Goal: Navigation & Orientation: Understand site structure

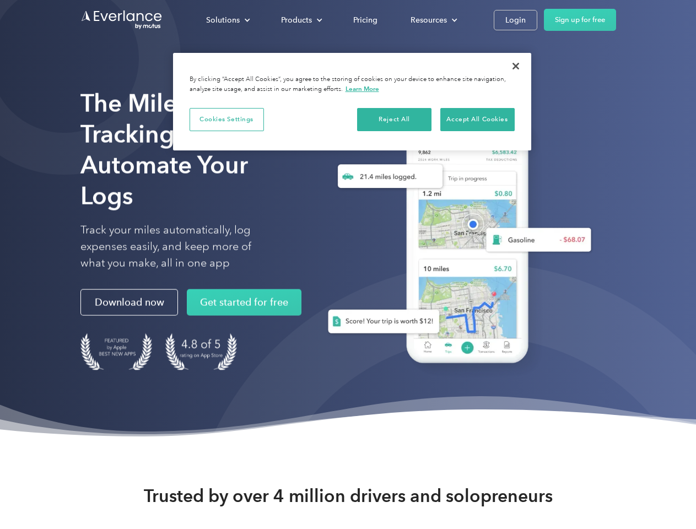
click at [228, 20] on div "Solutions" at bounding box center [223, 20] width 34 height 14
click at [300, 20] on div "Products" at bounding box center [296, 20] width 31 height 14
click at [433, 20] on div "Resources" at bounding box center [429, 20] width 36 height 14
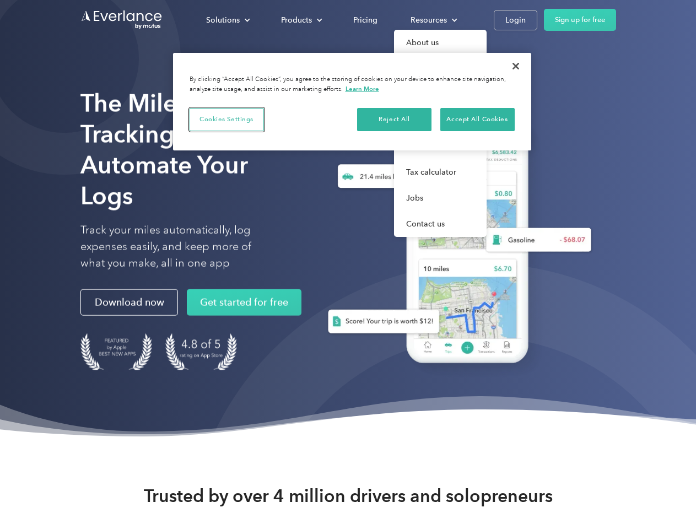
click at [227, 119] on button "Cookies Settings" at bounding box center [227, 119] width 74 height 23
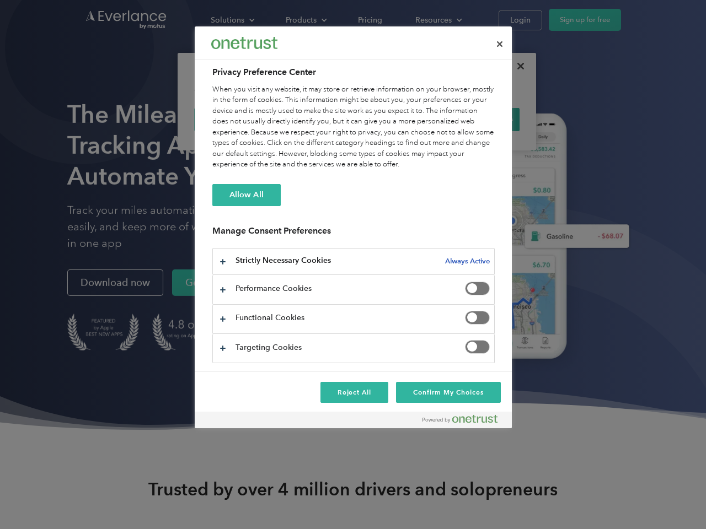
click at [395, 119] on div "When you visit any website, it may store or retrieve information on your browse…" at bounding box center [353, 127] width 282 height 86
click at [477, 119] on div "When you visit any website, it may store or retrieve information on your browse…" at bounding box center [353, 127] width 282 height 86
click at [516, 66] on div at bounding box center [353, 264] width 706 height 529
